Goal: Information Seeking & Learning: Learn about a topic

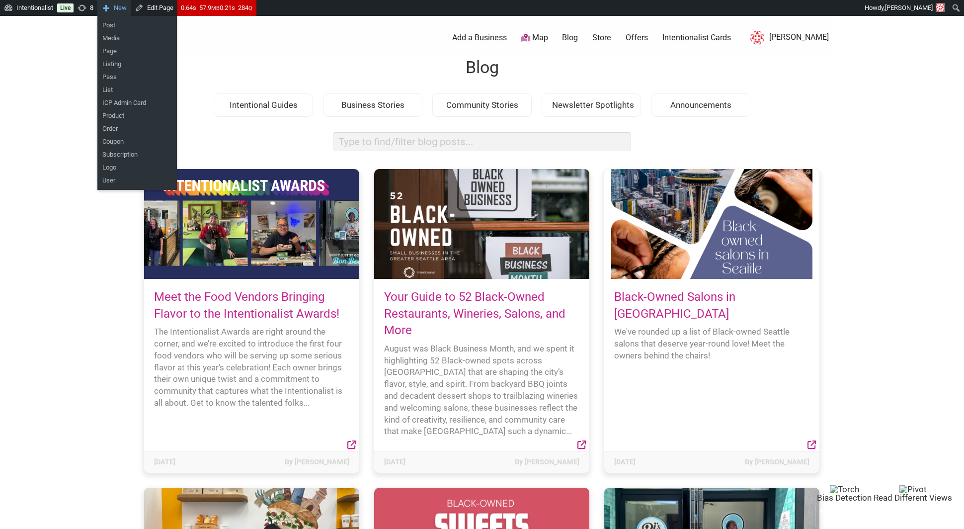
click at [125, 14] on span "New" at bounding box center [120, 8] width 13 height 16
click at [123, 27] on link "Post" at bounding box center [137, 25] width 80 height 13
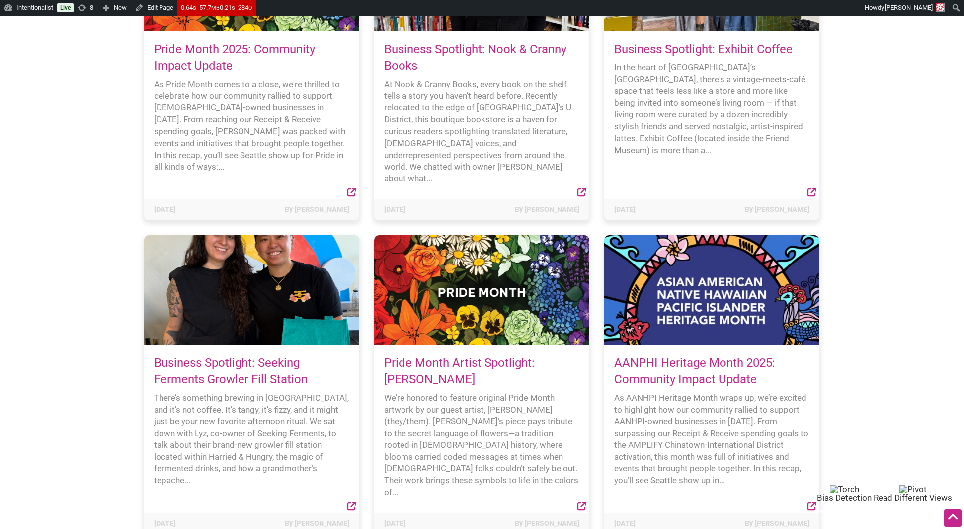
scroll to position [1765, 0]
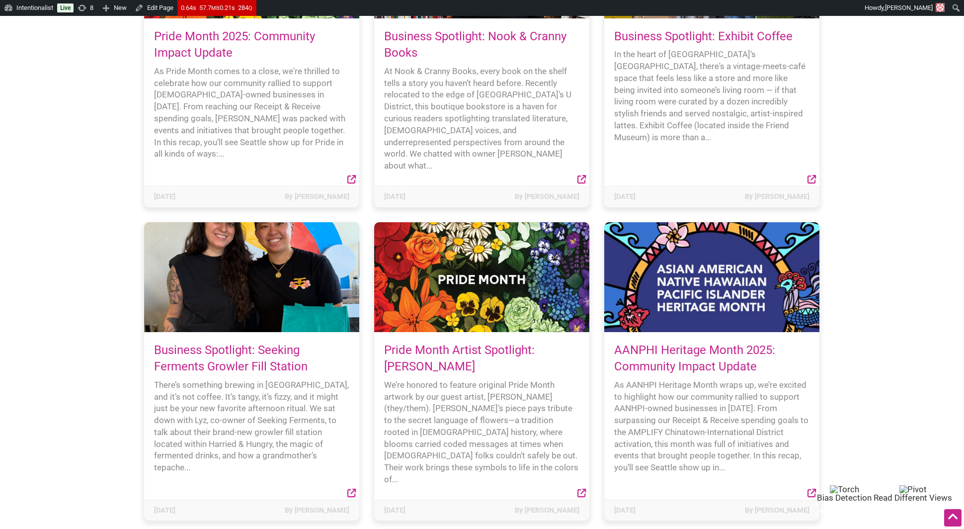
drag, startPoint x: 446, startPoint y: 346, endPoint x: 373, endPoint y: 335, distance: 73.9
copy link "Pride Month Artist Spotlight: [PERSON_NAME]"
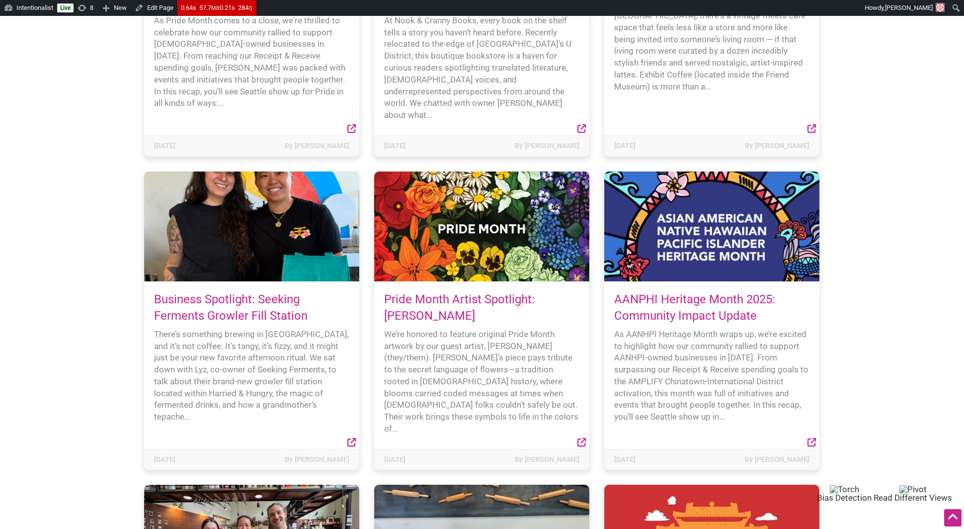
scroll to position [1869, 0]
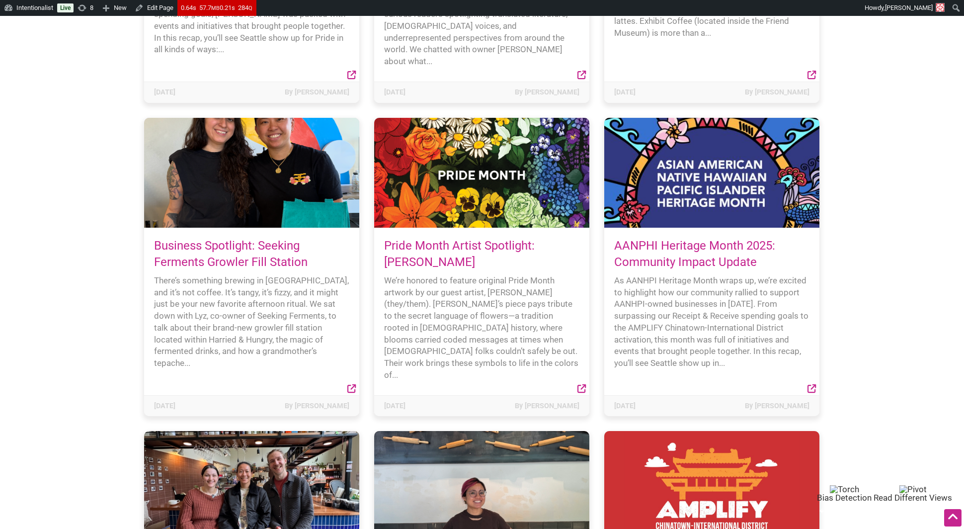
click at [507, 238] on h4 "Pride Month Artist Spotlight: [PERSON_NAME]" at bounding box center [481, 254] width 195 height 33
click at [504, 239] on link "Pride Month Artist Spotlight: [PERSON_NAME]" at bounding box center [459, 254] width 151 height 31
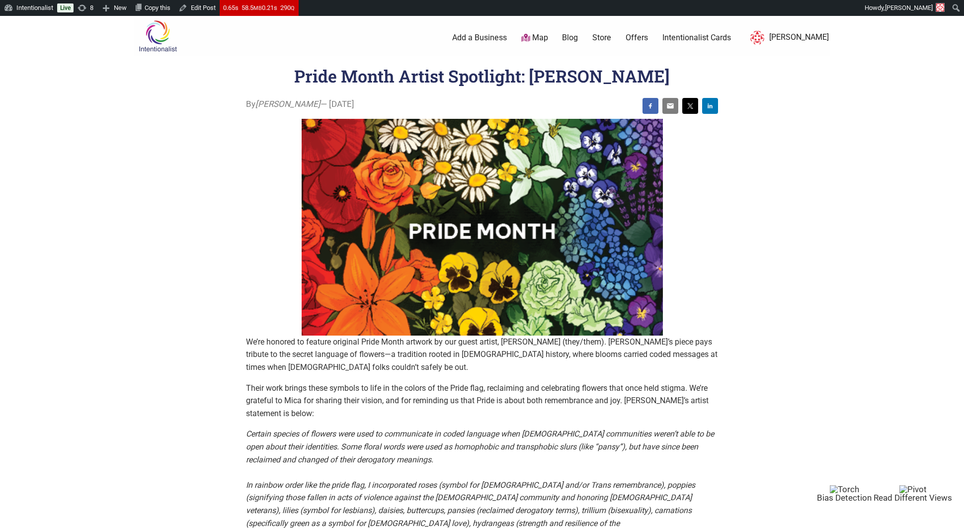
click at [322, 368] on p "We’re honored to feature original Pride Month artwork by our guest artist, Mica…" at bounding box center [482, 354] width 472 height 38
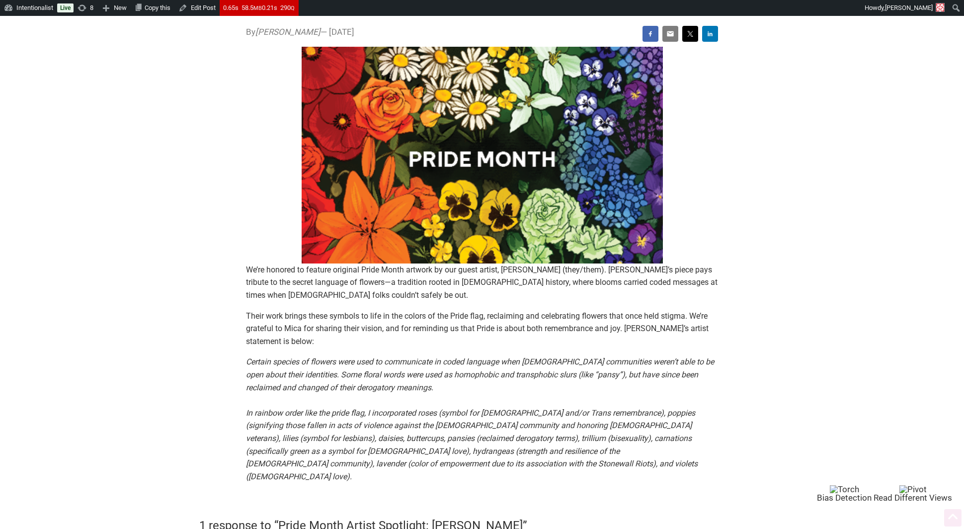
scroll to position [76, 0]
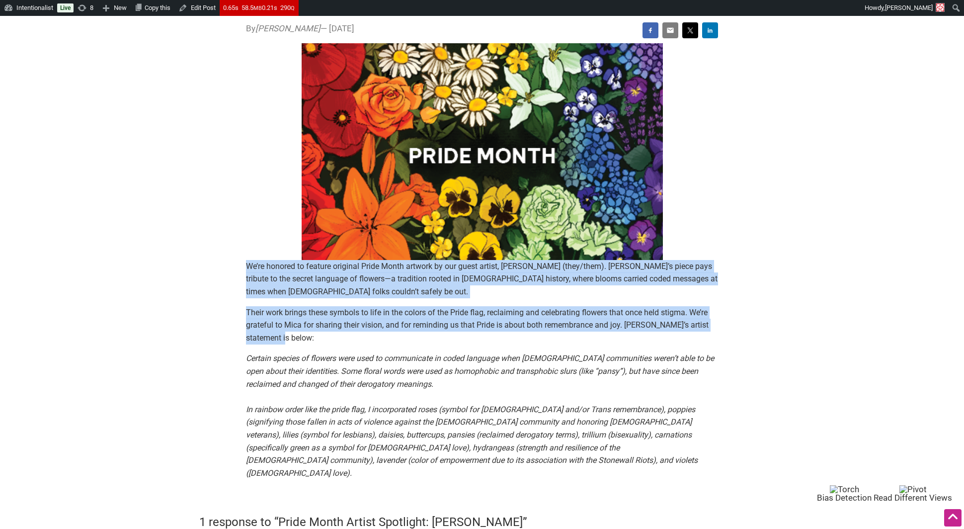
drag, startPoint x: 303, startPoint y: 337, endPoint x: 234, endPoint y: 269, distance: 96.6
click at [234, 269] on main "By Sarah — June 9, 2025 We’re honored to feature original Pride Month artwork b…" at bounding box center [482, 455] width 620 height 867
copy div "We’re honored to feature original Pride Month artwork by our guest artist, Mica…"
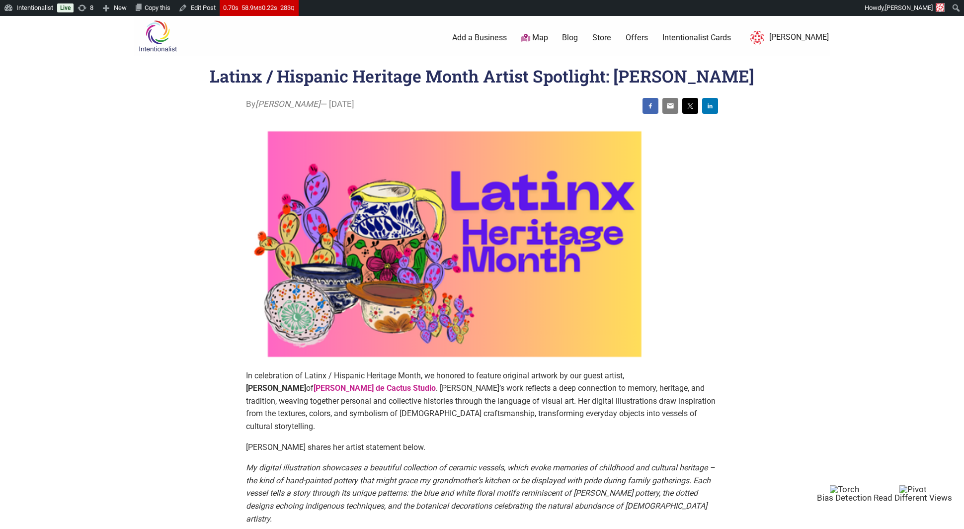
click at [578, 39] on link "Blog" at bounding box center [570, 37] width 16 height 11
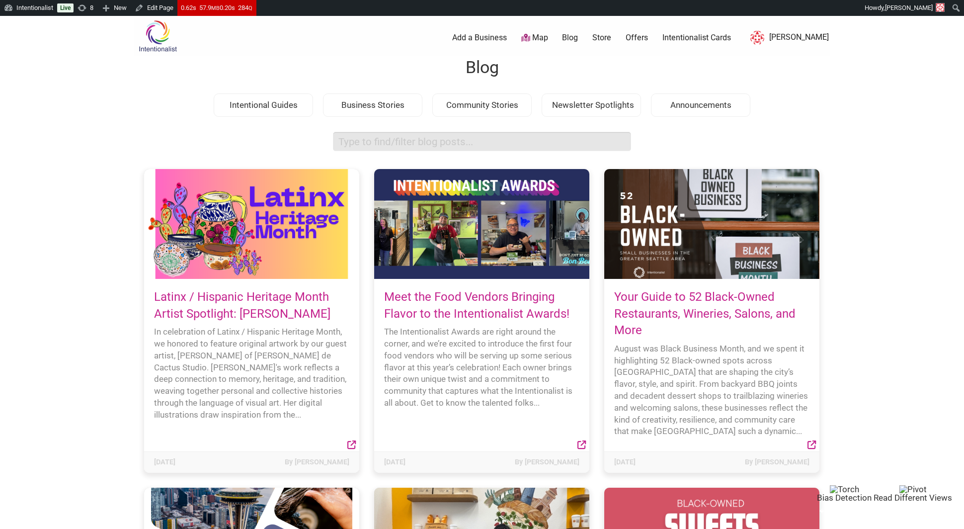
click at [515, 142] on input "search box" at bounding box center [482, 141] width 298 height 19
type input "sarah studer"
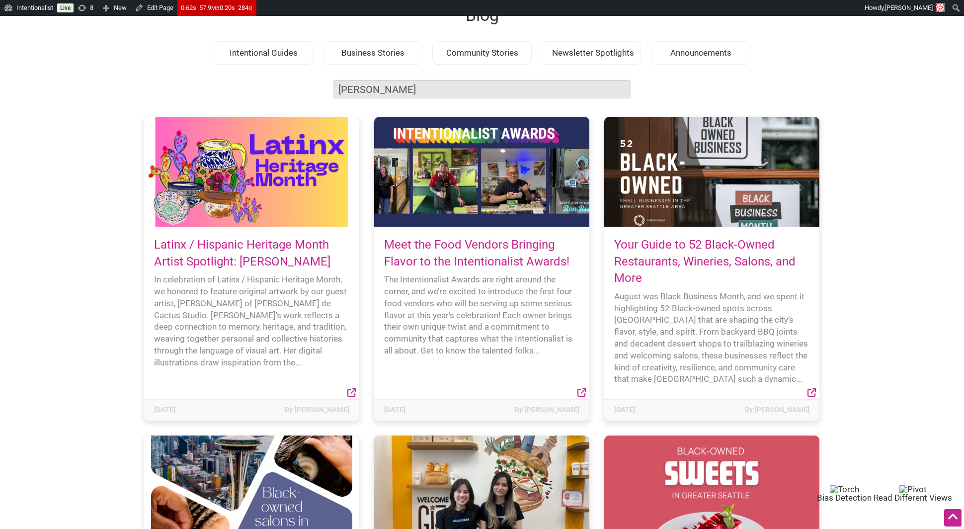
scroll to position [76, 0]
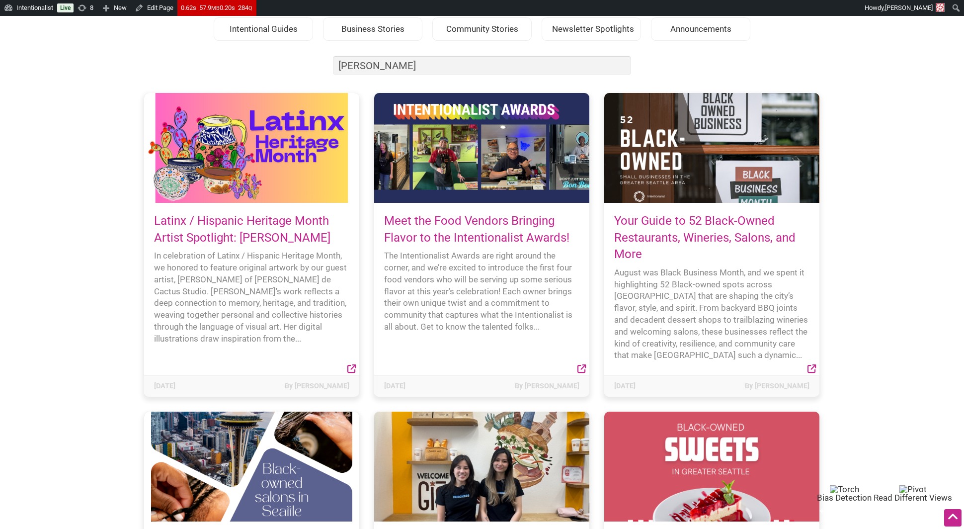
click at [453, 235] on link "Meet the Food Vendors Bringing Flavor to the Intentionalist Awards!" at bounding box center [476, 229] width 185 height 31
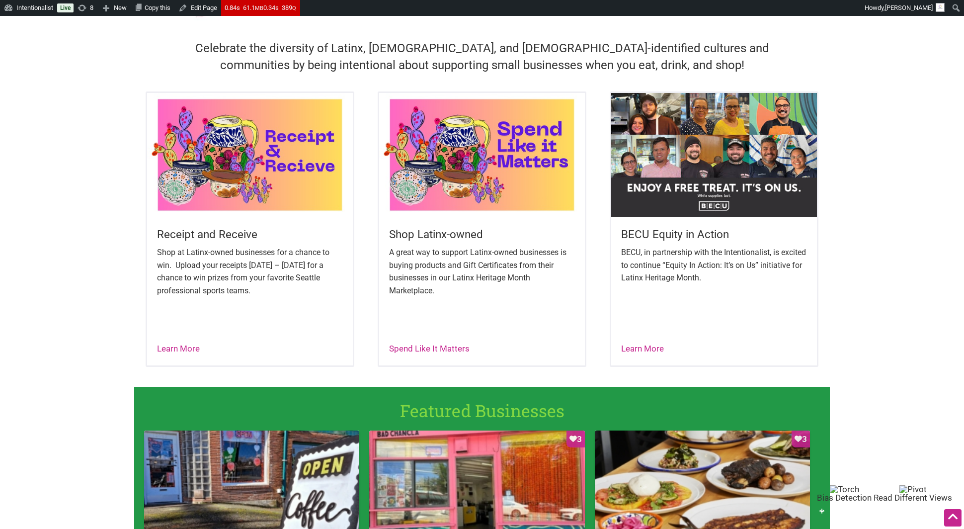
scroll to position [281, 0]
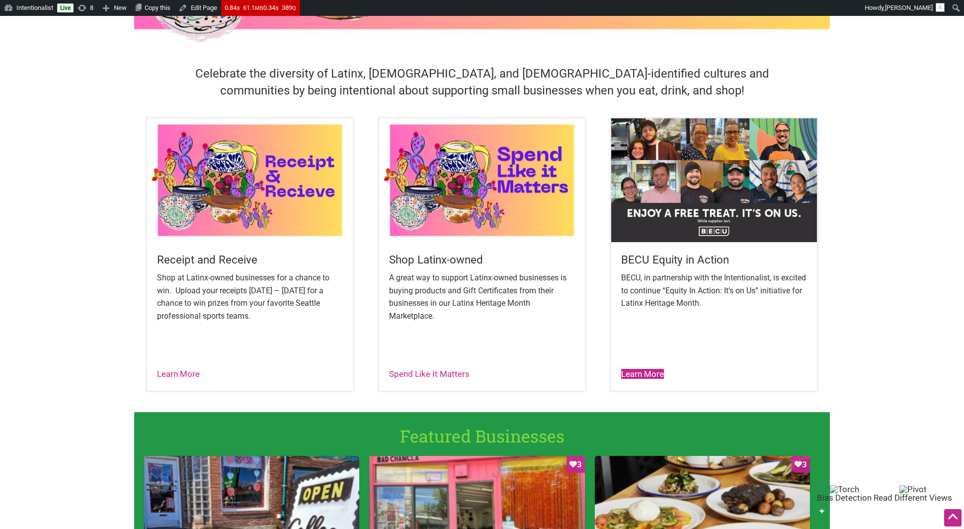
click at [648, 369] on link "Learn More" at bounding box center [642, 374] width 43 height 10
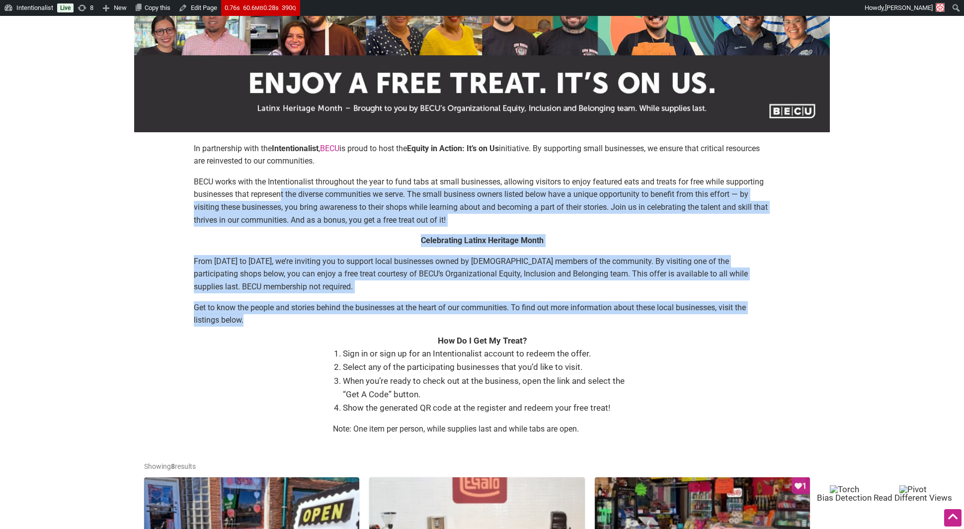
scroll to position [60, 0]
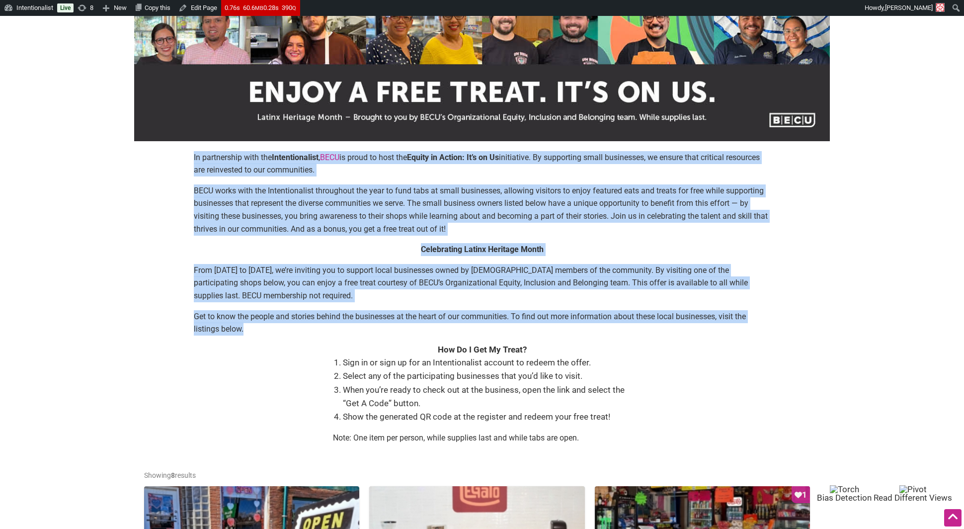
drag, startPoint x: 282, startPoint y: 233, endPoint x: 190, endPoint y: 159, distance: 117.6
click at [190, 159] on div "In partnership with the Intentionalist , BECU is proud to host the Equity in Ac…" at bounding box center [482, 301] width 676 height 301
copy div "In partnership with the Intentionalist , BECU is proud to host the Equity in Ac…"
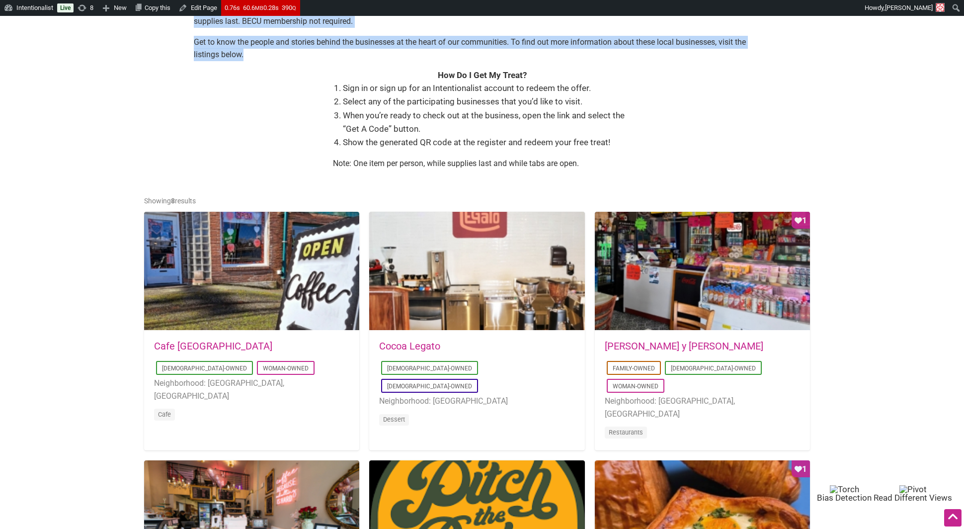
scroll to position [336, 0]
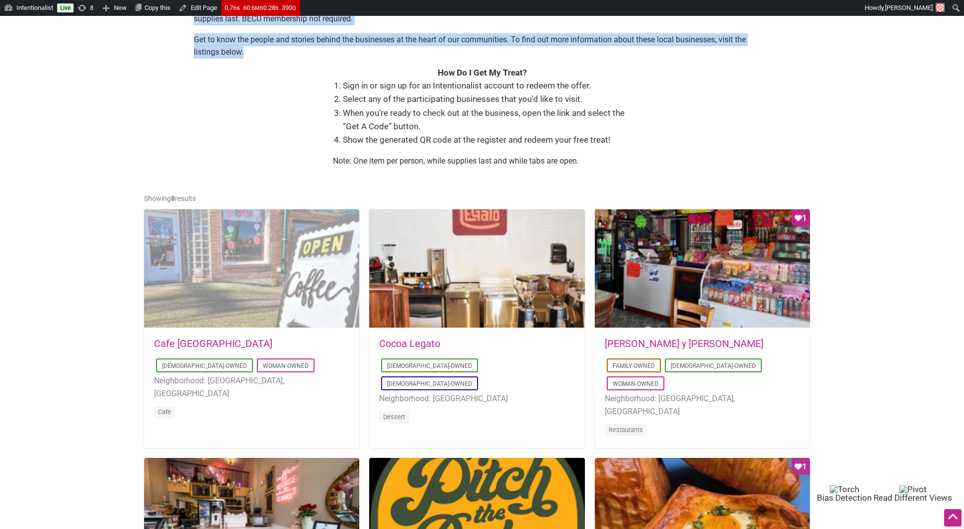
click at [230, 270] on div at bounding box center [251, 268] width 215 height 119
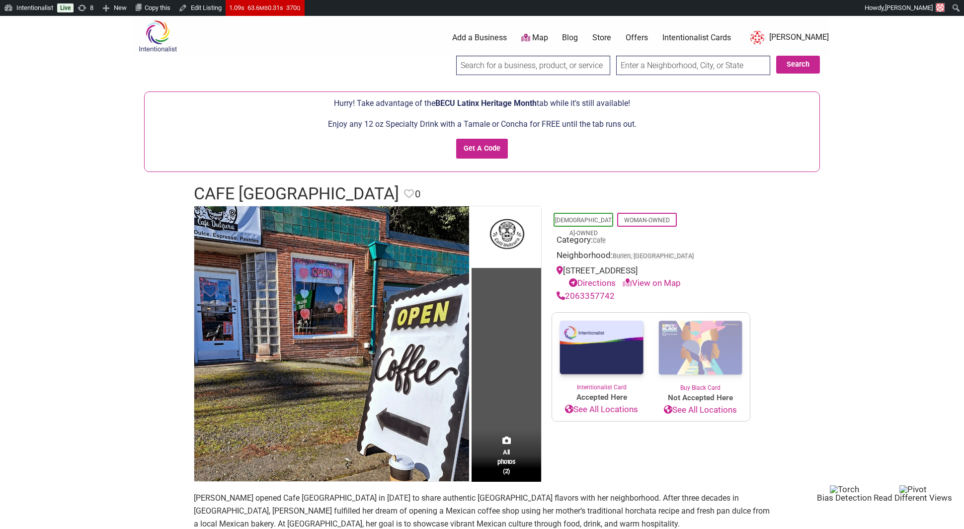
click at [369, 118] on p "Enjoy any 12 oz Specialty Drink with a Tamale or Concha for FREE until the tab …" at bounding box center [482, 124] width 665 height 13
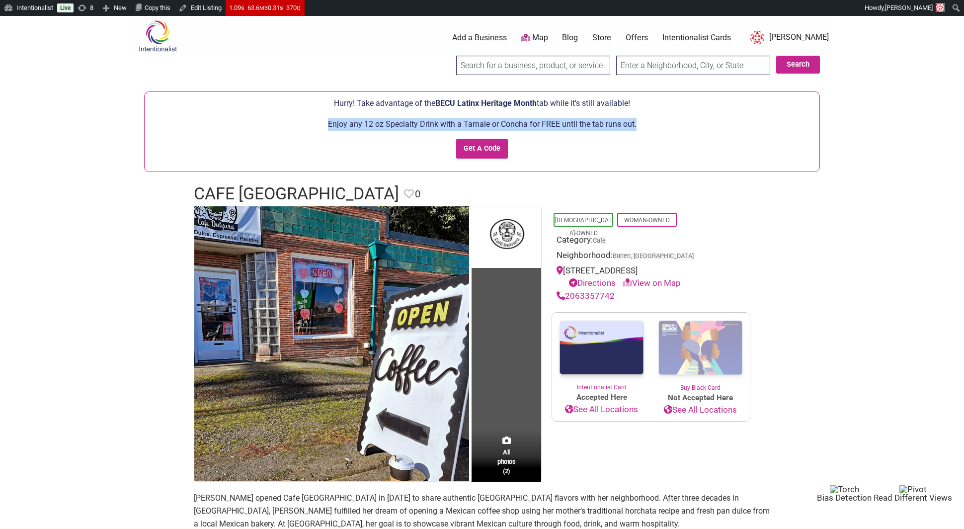
click at [369, 118] on p "Enjoy any 12 oz Specialty Drink with a Tamale or Concha for FREE until the tab …" at bounding box center [482, 124] width 665 height 13
copy p "Enjoy any 12 oz Specialty Drink with a Tamale or Concha for FREE until the tab …"
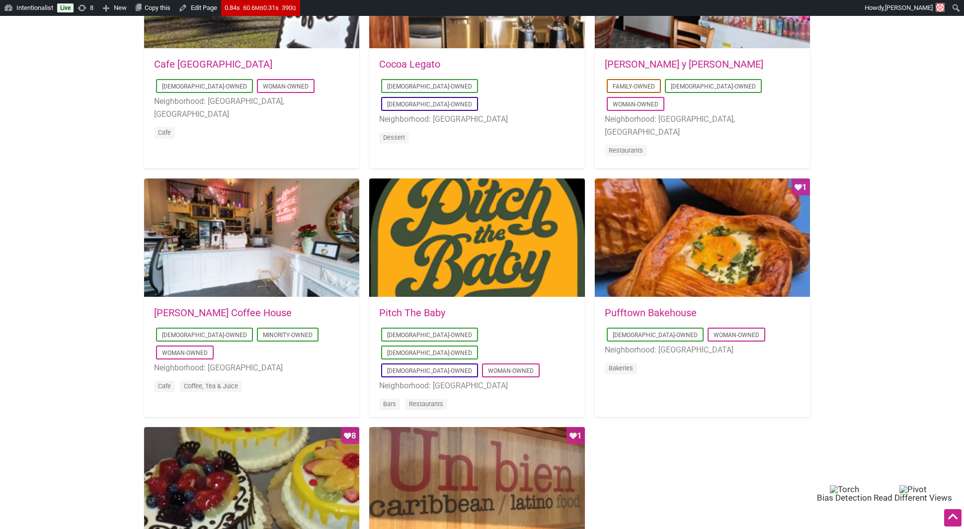
scroll to position [613, 0]
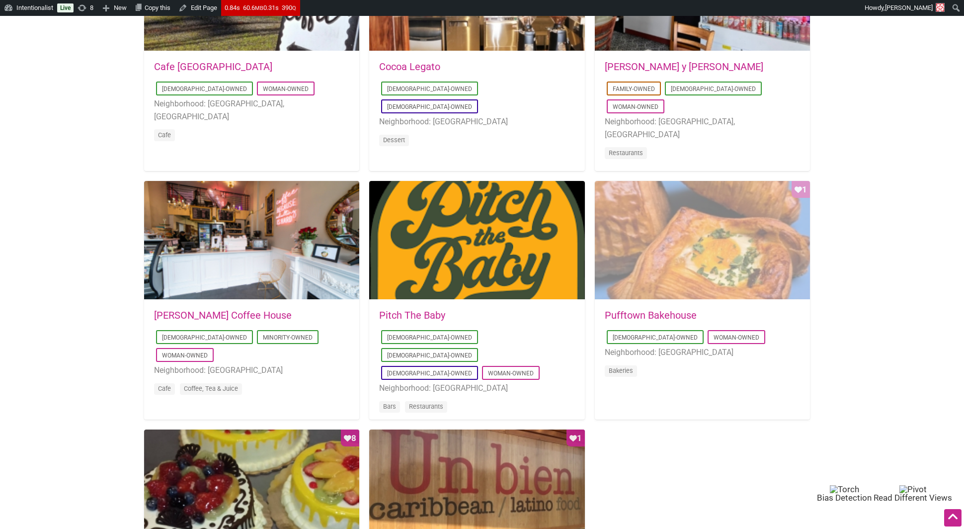
click at [641, 224] on div "Favorite Count 1" at bounding box center [702, 240] width 215 height 119
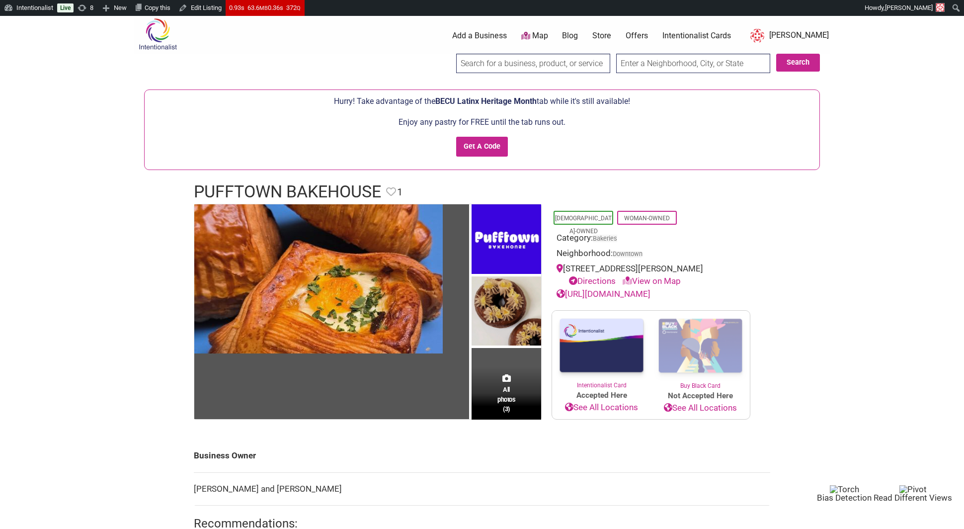
scroll to position [4, 0]
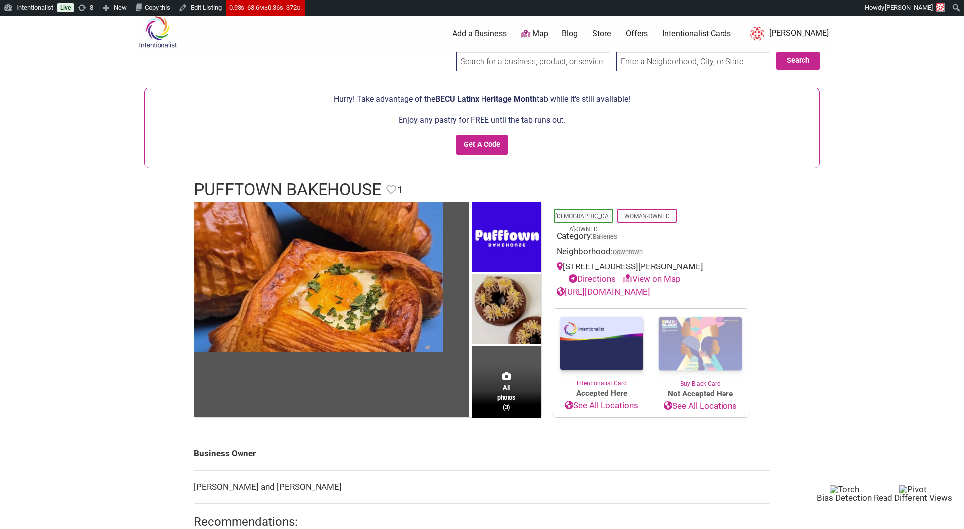
click at [544, 114] on p "Enjoy any pastry for FREE until the tab runs out." at bounding box center [482, 120] width 665 height 13
click at [542, 120] on p "Enjoy any pastry for FREE until the tab runs out." at bounding box center [482, 120] width 665 height 13
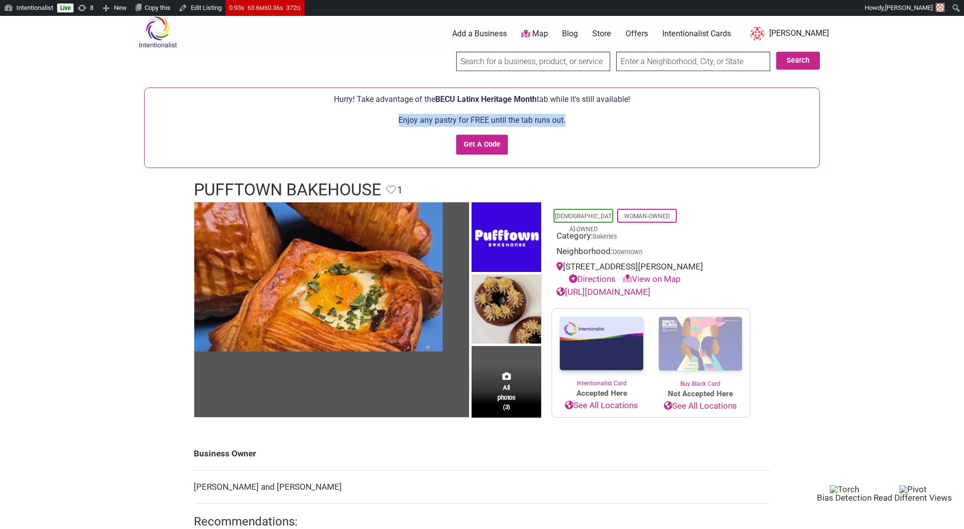
copy p "Enjoy any pastry for FREE until the tab runs out."
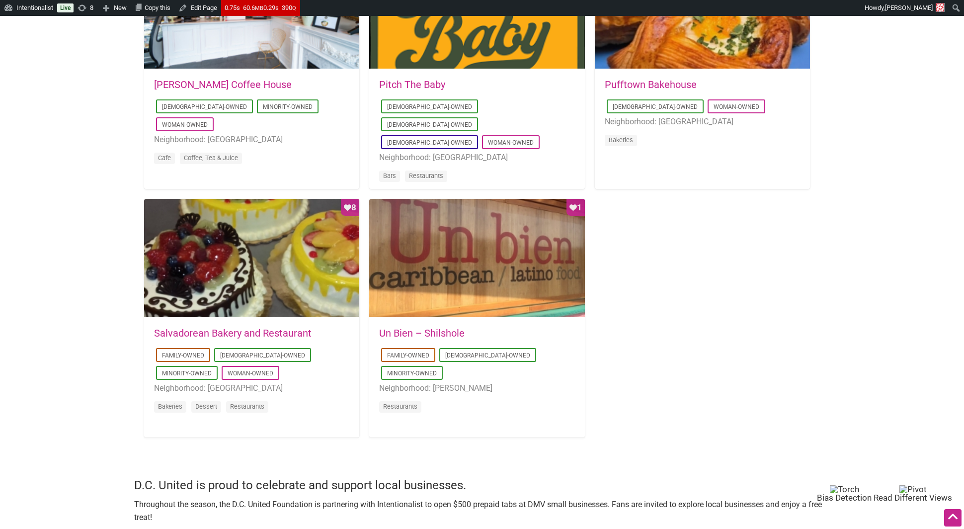
scroll to position [844, 0]
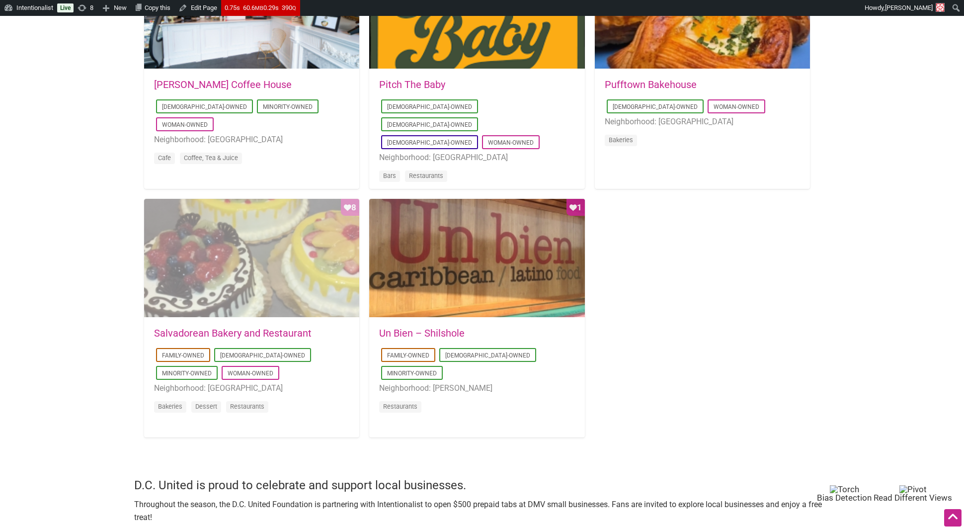
click at [290, 268] on div "Favorite Count 8" at bounding box center [251, 258] width 215 height 119
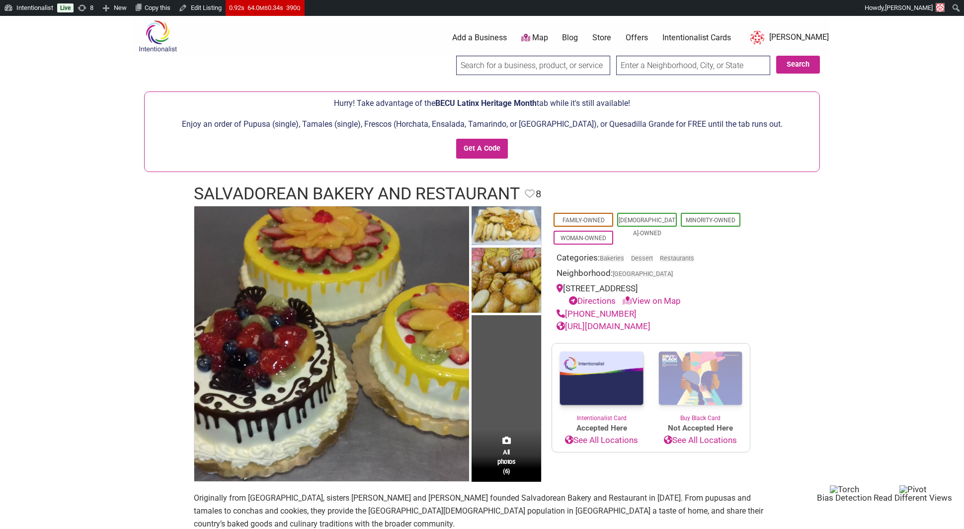
click at [312, 124] on p "Enjoy an order of Pupusa (single), Tamales (single), Frescos (Horchata, Ensalad…" at bounding box center [482, 124] width 665 height 13
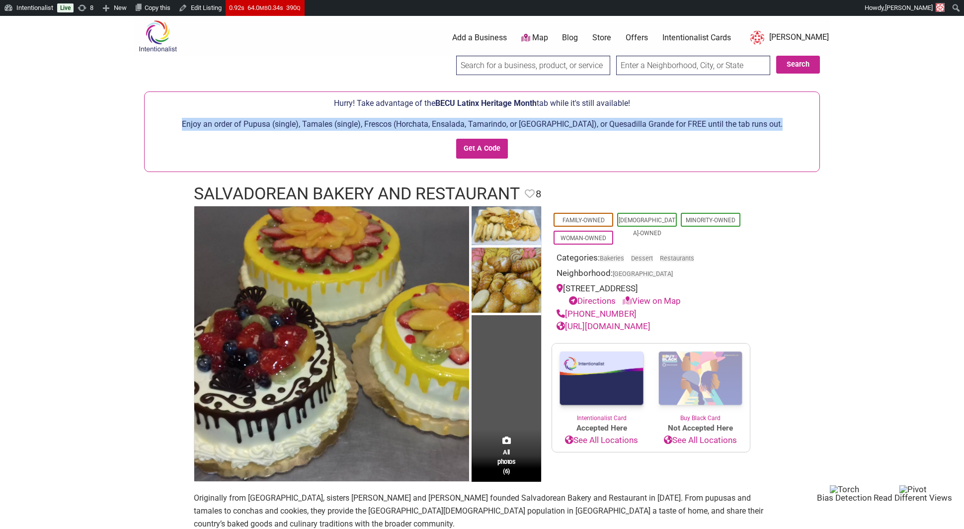
click at [312, 124] on p "Enjoy an order of Pupusa (single), Tamales (single), Frescos (Horchata, Ensalad…" at bounding box center [482, 124] width 665 height 13
copy p "Enjoy an order of Pupusa (single), Tamales (single), Frescos (Horchata, Ensalad…"
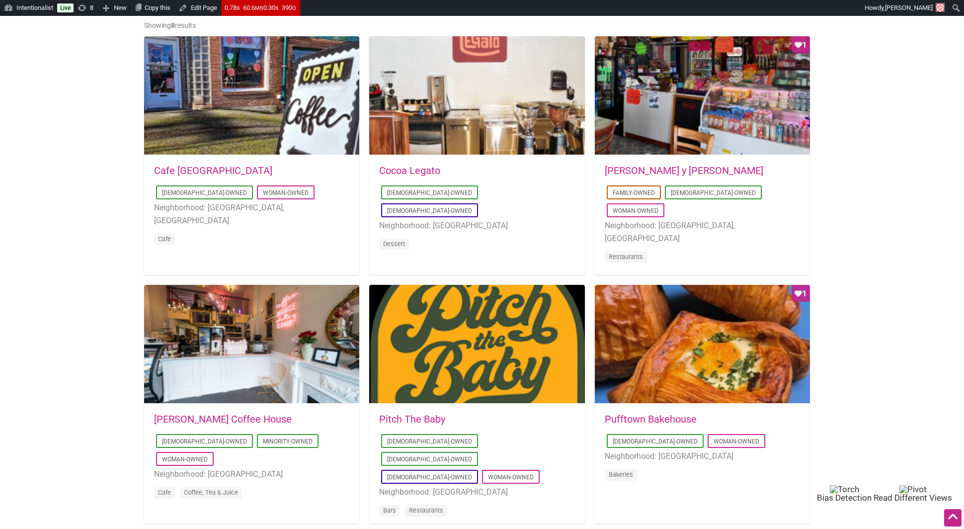
scroll to position [501, 0]
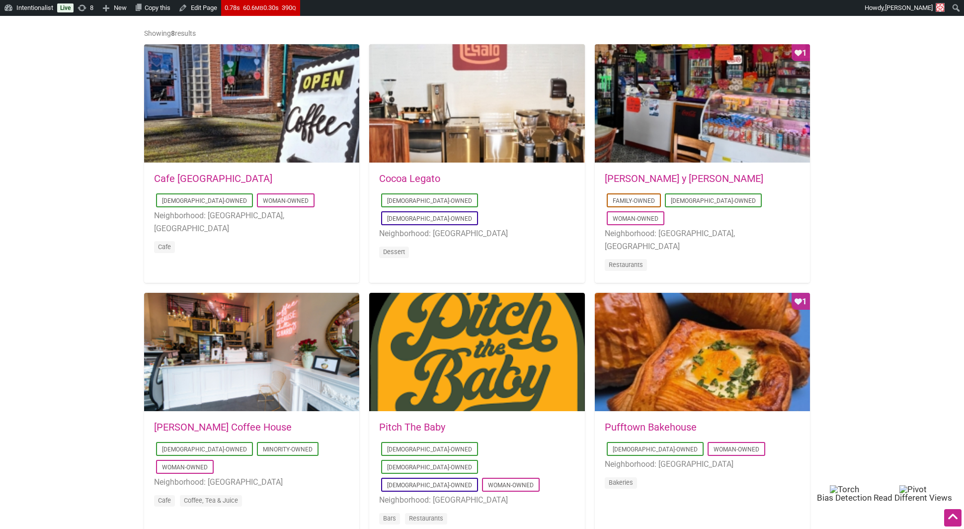
click at [183, 180] on link "Cafe [GEOGRAPHIC_DATA]" at bounding box center [213, 178] width 118 height 12
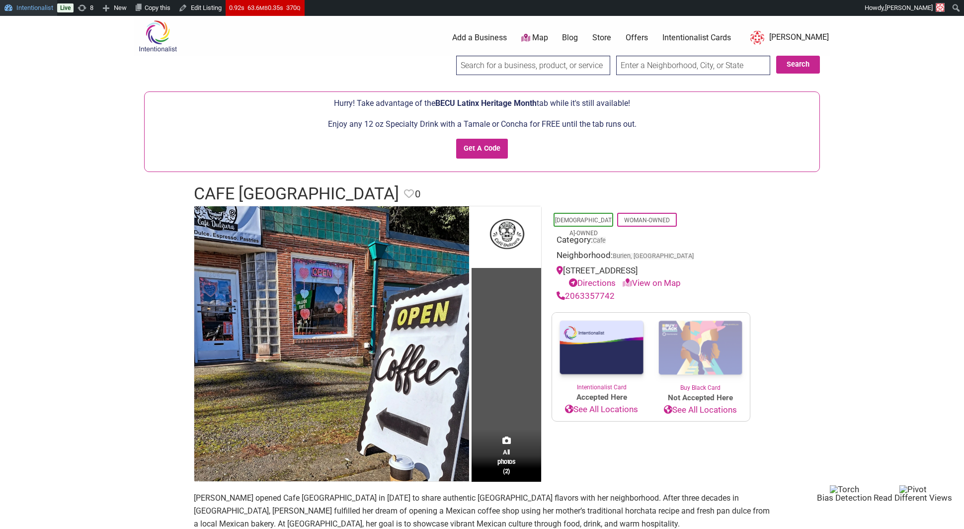
scroll to position [0, 0]
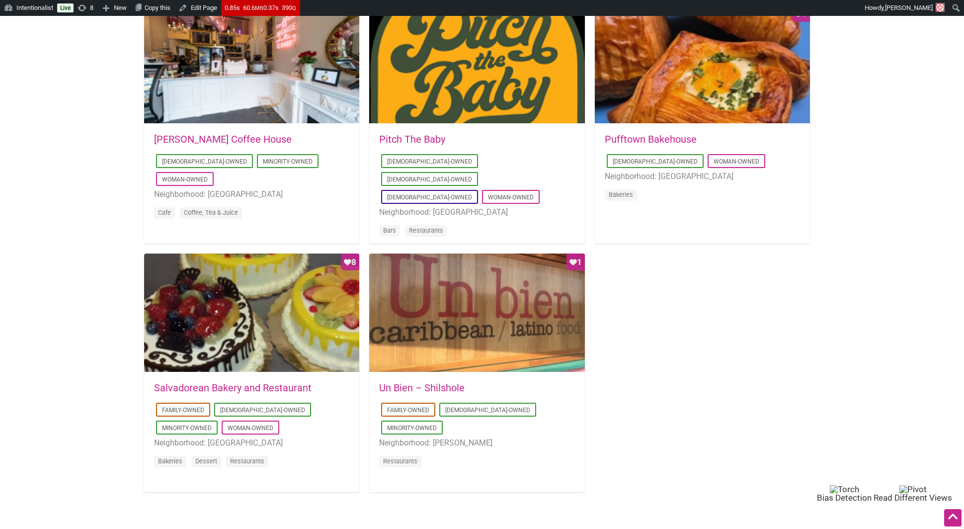
scroll to position [790, 0]
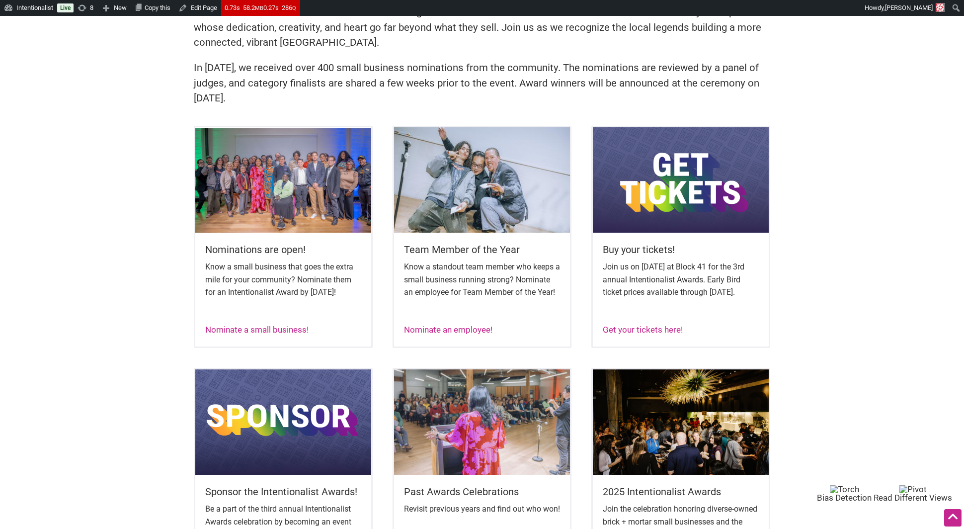
scroll to position [321, 0]
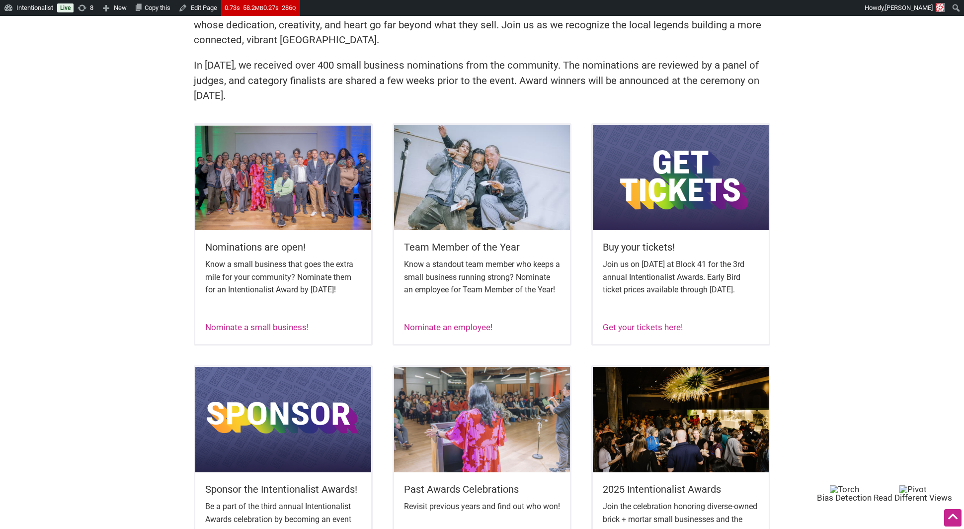
click at [653, 200] on img at bounding box center [681, 177] width 176 height 105
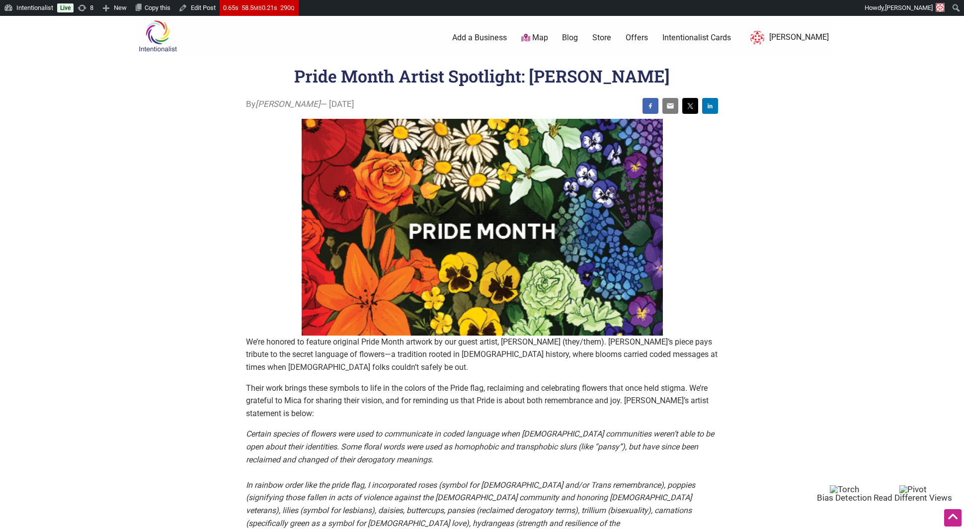
scroll to position [76, 0]
